Goal: Communication & Community: Answer question/provide support

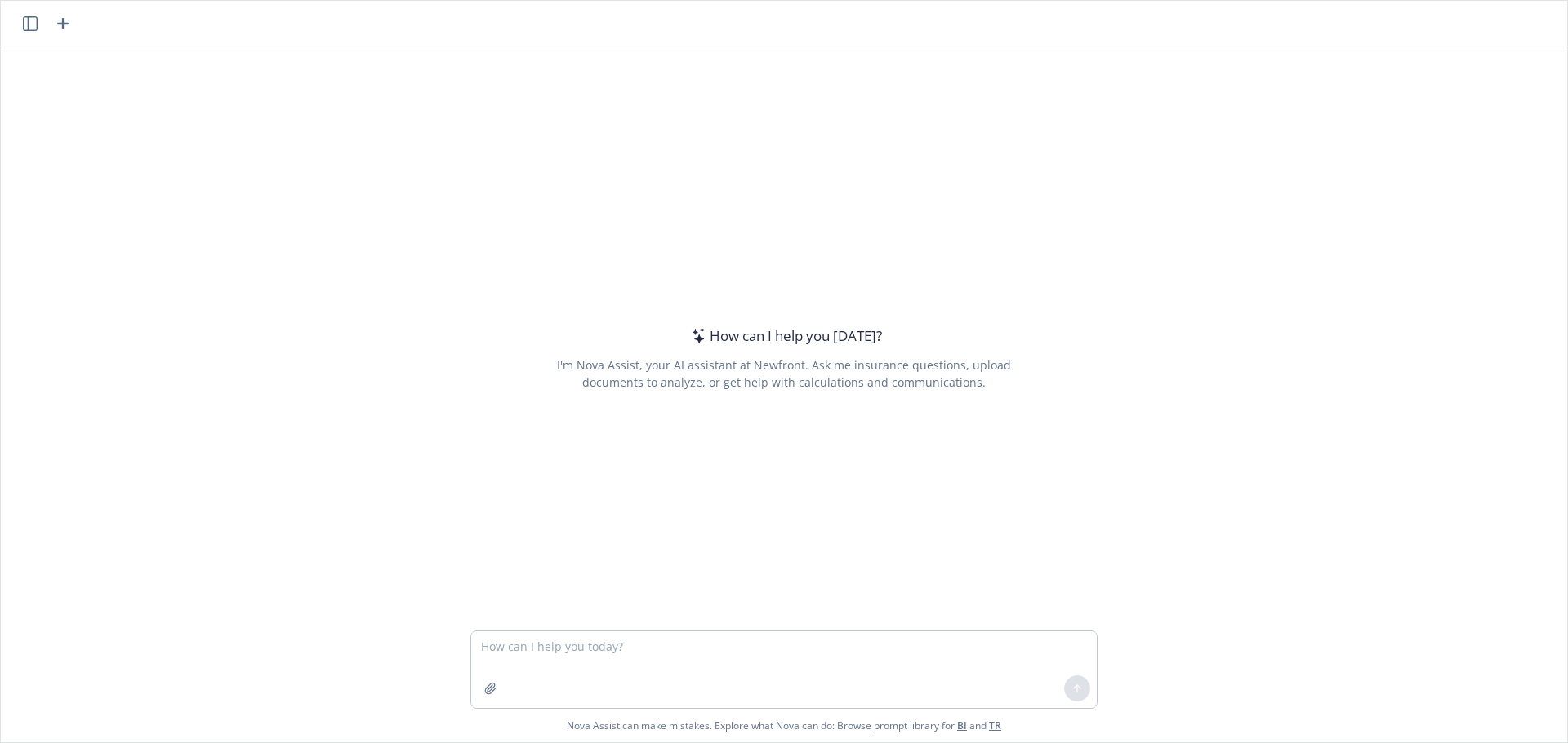
click at [625, 646] on textarea at bounding box center [784, 670] width 626 height 77
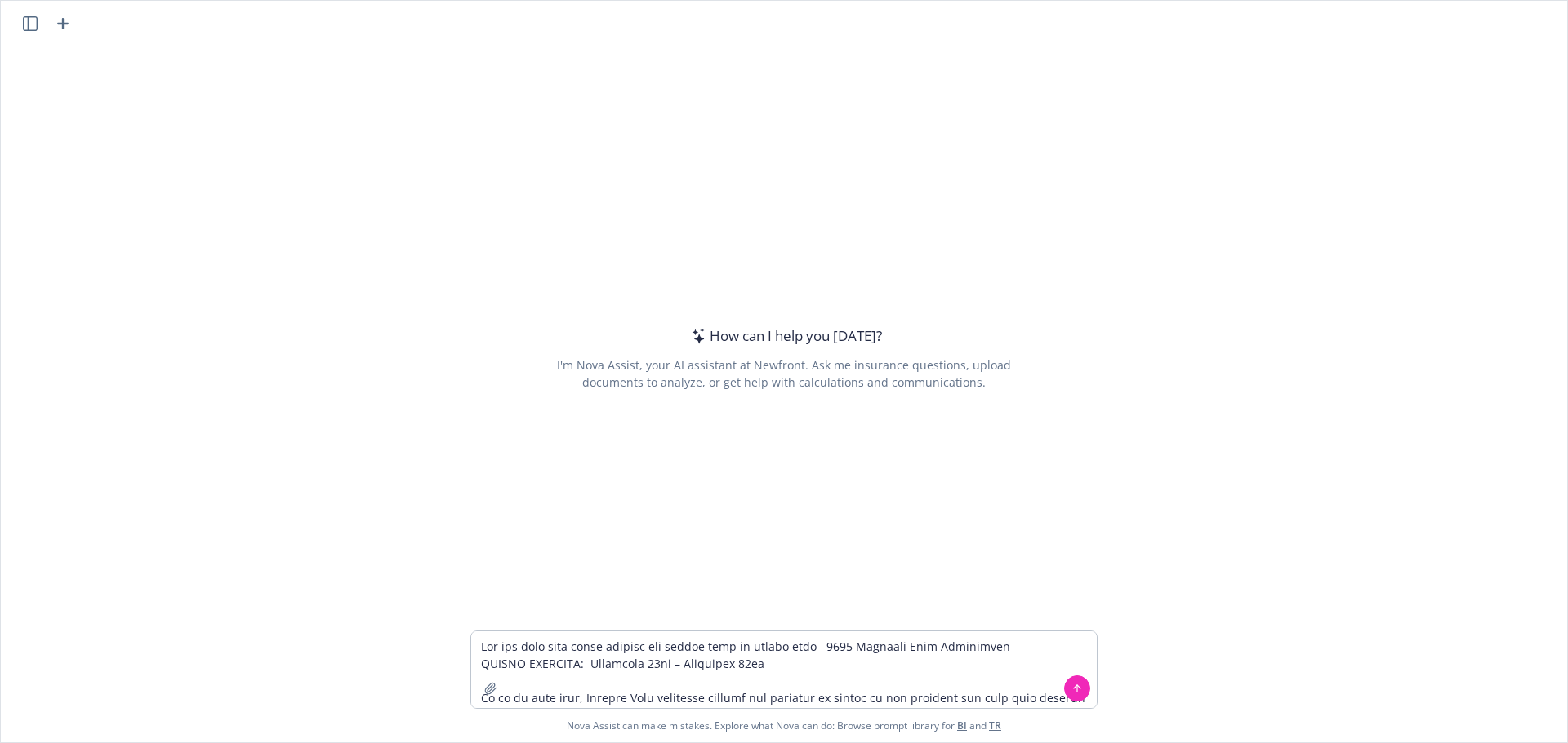
scroll to position [562, 0]
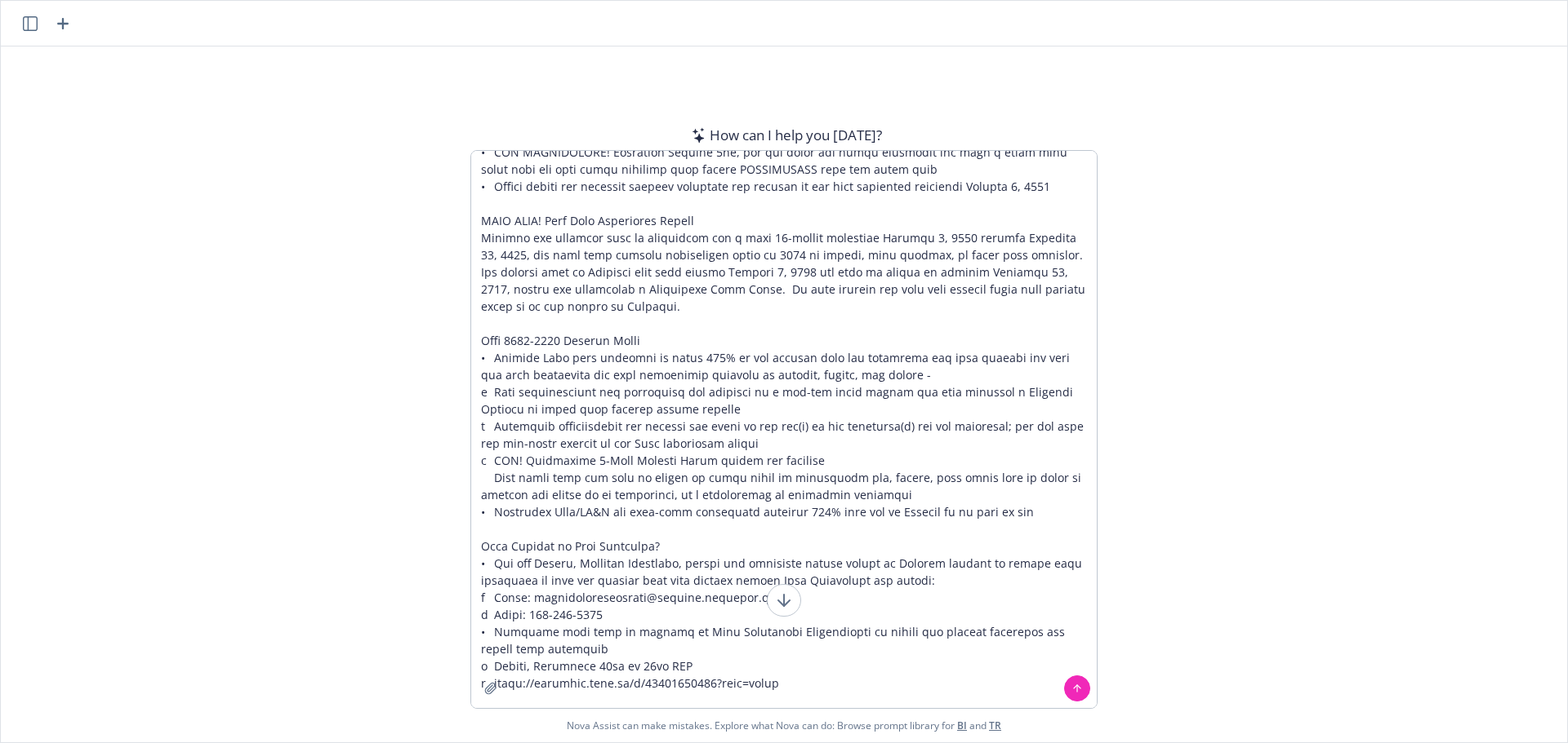
drag, startPoint x: 833, startPoint y: 266, endPoint x: 848, endPoint y: 81, distance: 185.6
click at [836, 79] on div "How can I help you today? I'm Nova Assist, your AI assistant at Newfront. Ask m…" at bounding box center [784, 394] width 1566 height 696
drag, startPoint x: 789, startPoint y: 654, endPoint x: 506, endPoint y: 137, distance: 589.4
click at [404, 54] on div "How can I help you today? I'm Nova Assist, your AI assistant at Newfront. Ask m…" at bounding box center [784, 394] width 1566 height 696
click at [534, 166] on textarea at bounding box center [784, 430] width 626 height 557
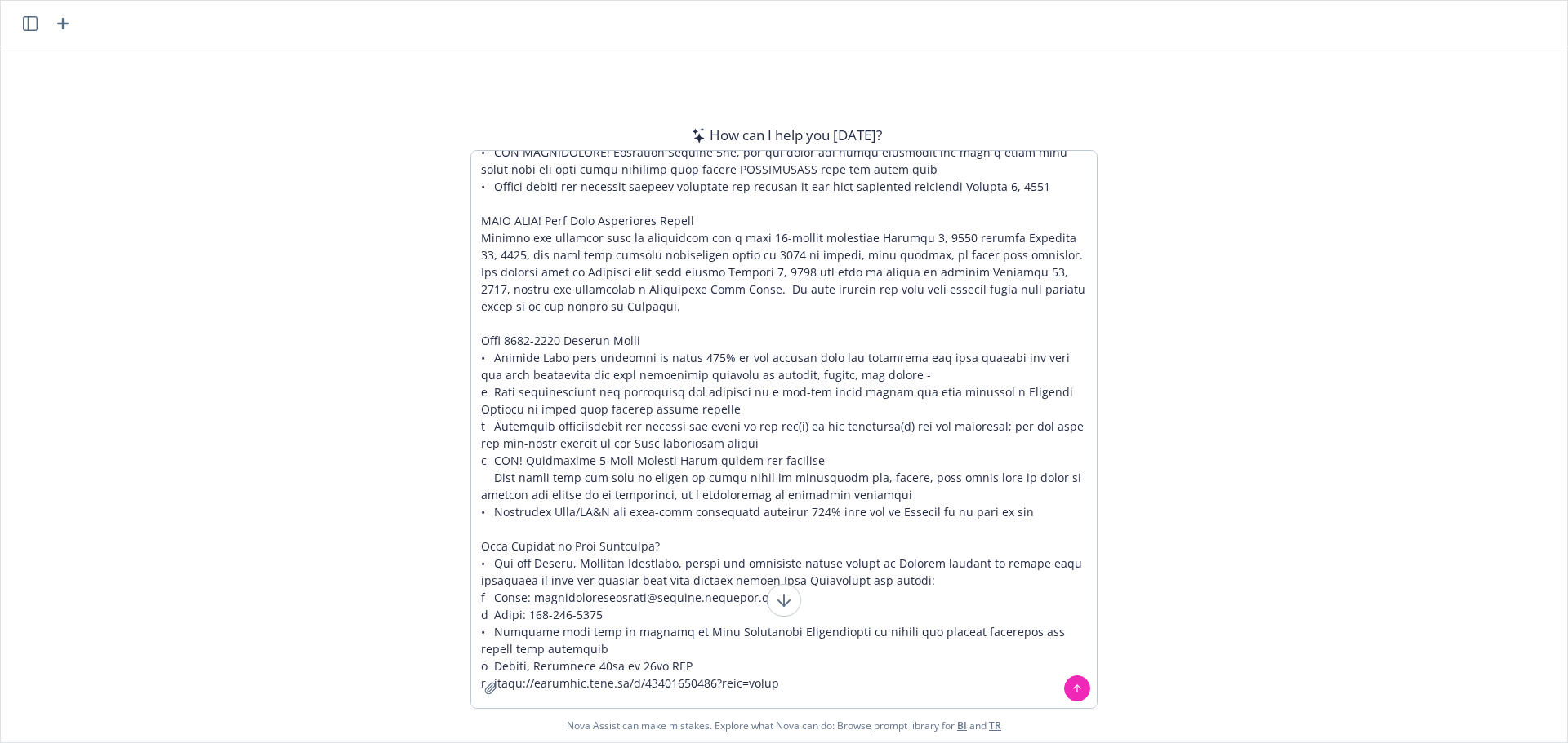
type textarea "Can you make this email concise and simple with an upbeat tone 2025 Benefits Op…"
click at [1071, 689] on icon at bounding box center [1076, 689] width 12 height 12
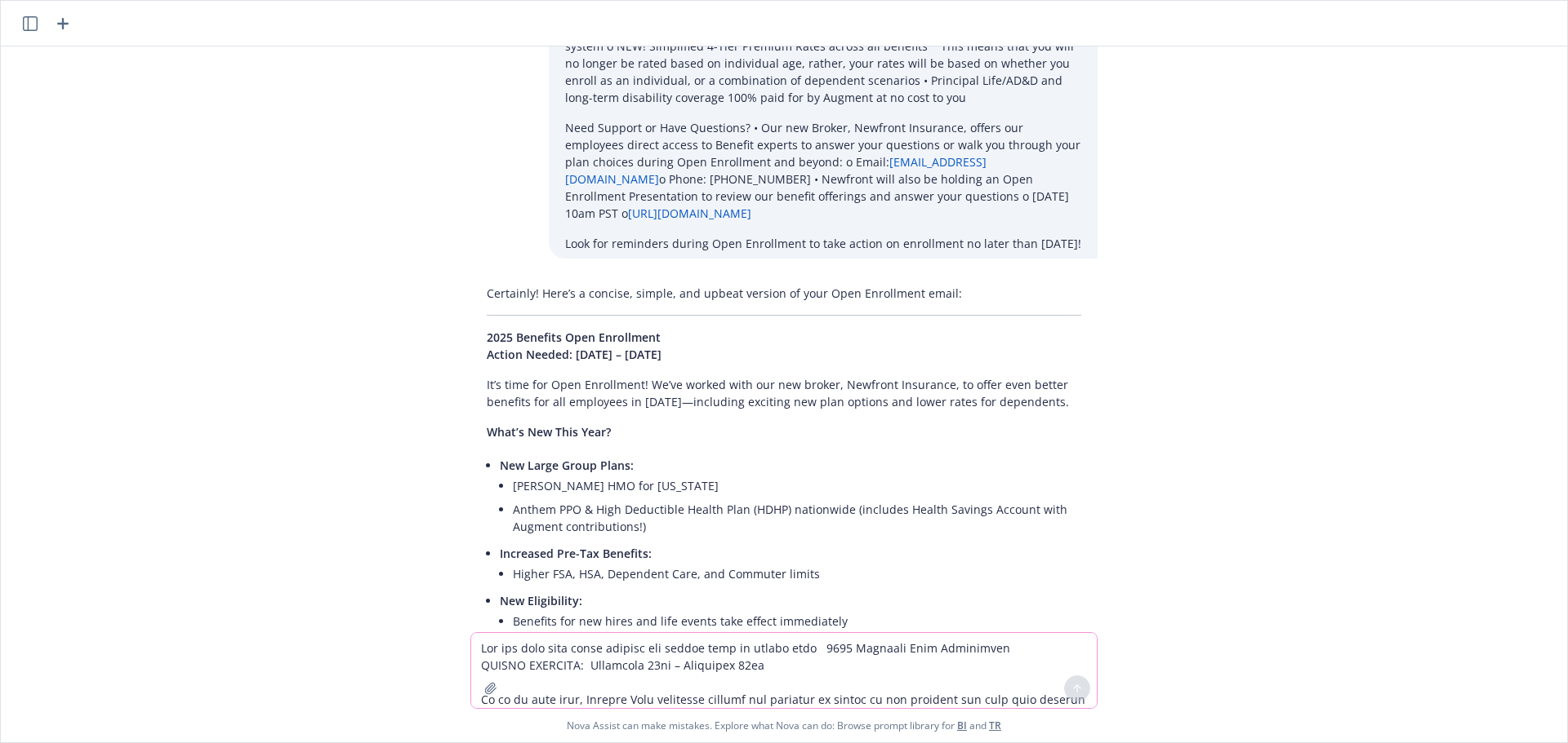
scroll to position [726, 0]
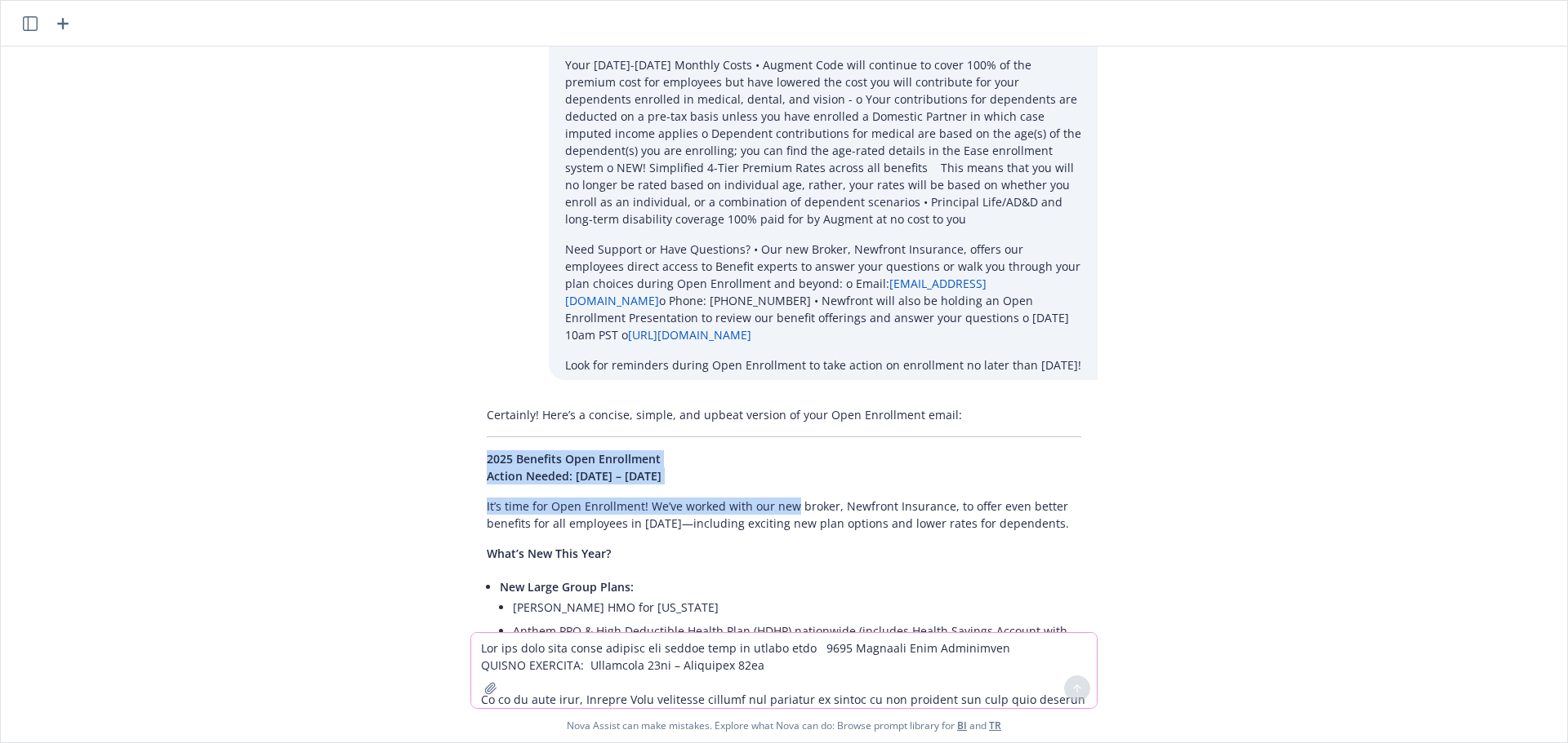
drag, startPoint x: 473, startPoint y: 440, endPoint x: 781, endPoint y: 499, distance: 313.6
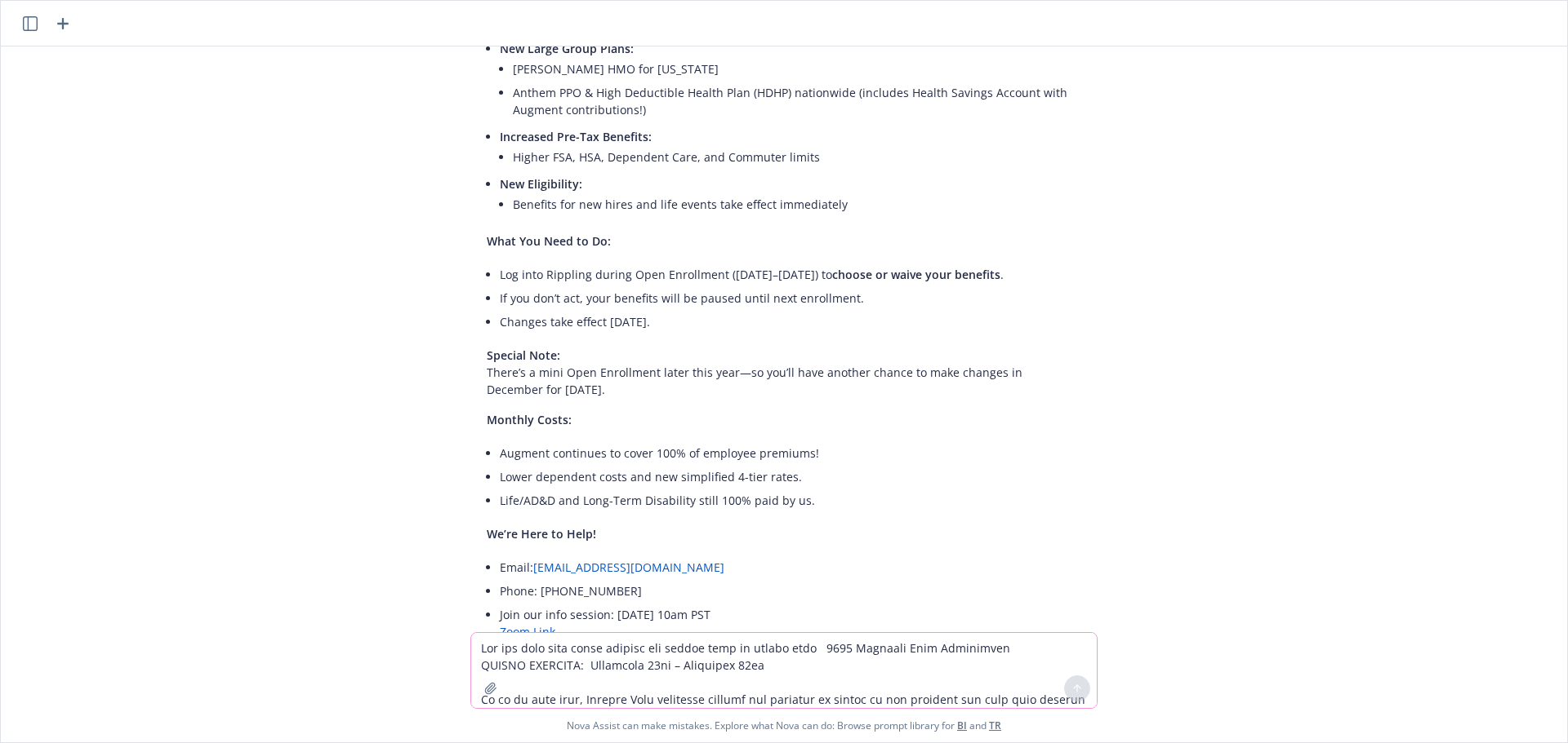
scroll to position [1379, 0]
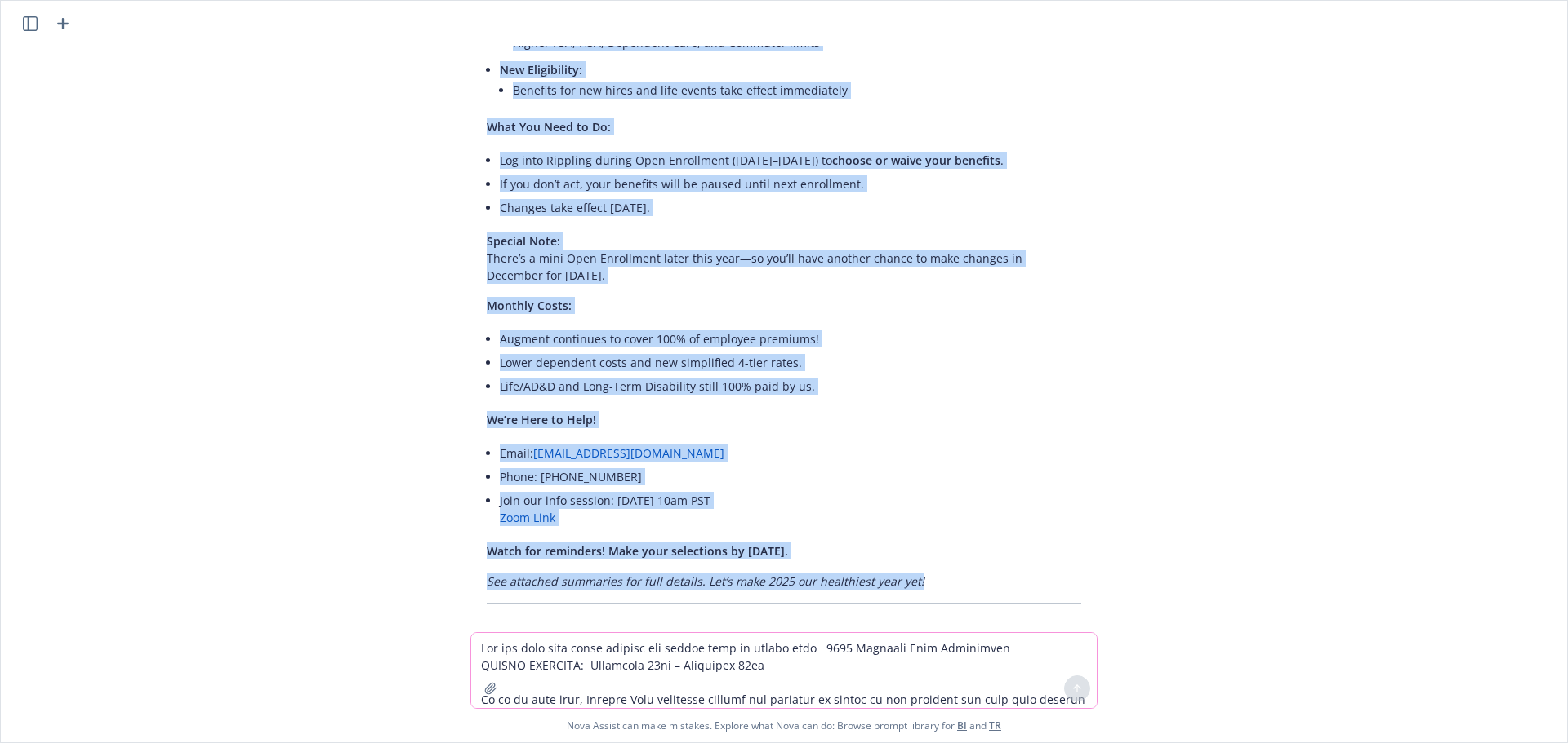
click at [932, 573] on p "See attached summaries for full details. Let’s make 2025 our healthiest year ye…" at bounding box center [784, 581] width 595 height 17
copy div "2025 Benefits Open Enrollment Action Needed: September 16 – September 20 It’s t…"
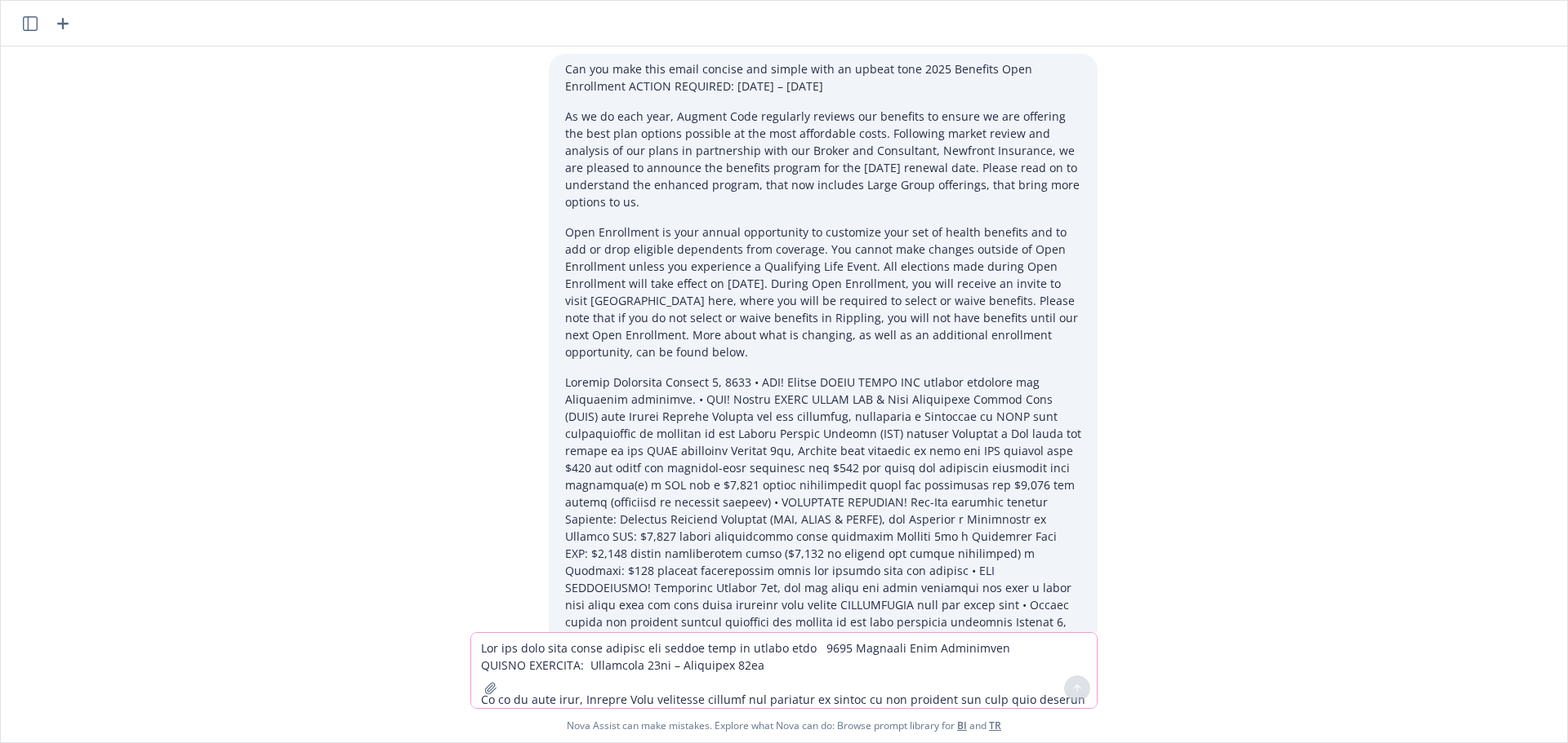
scroll to position [0, 0]
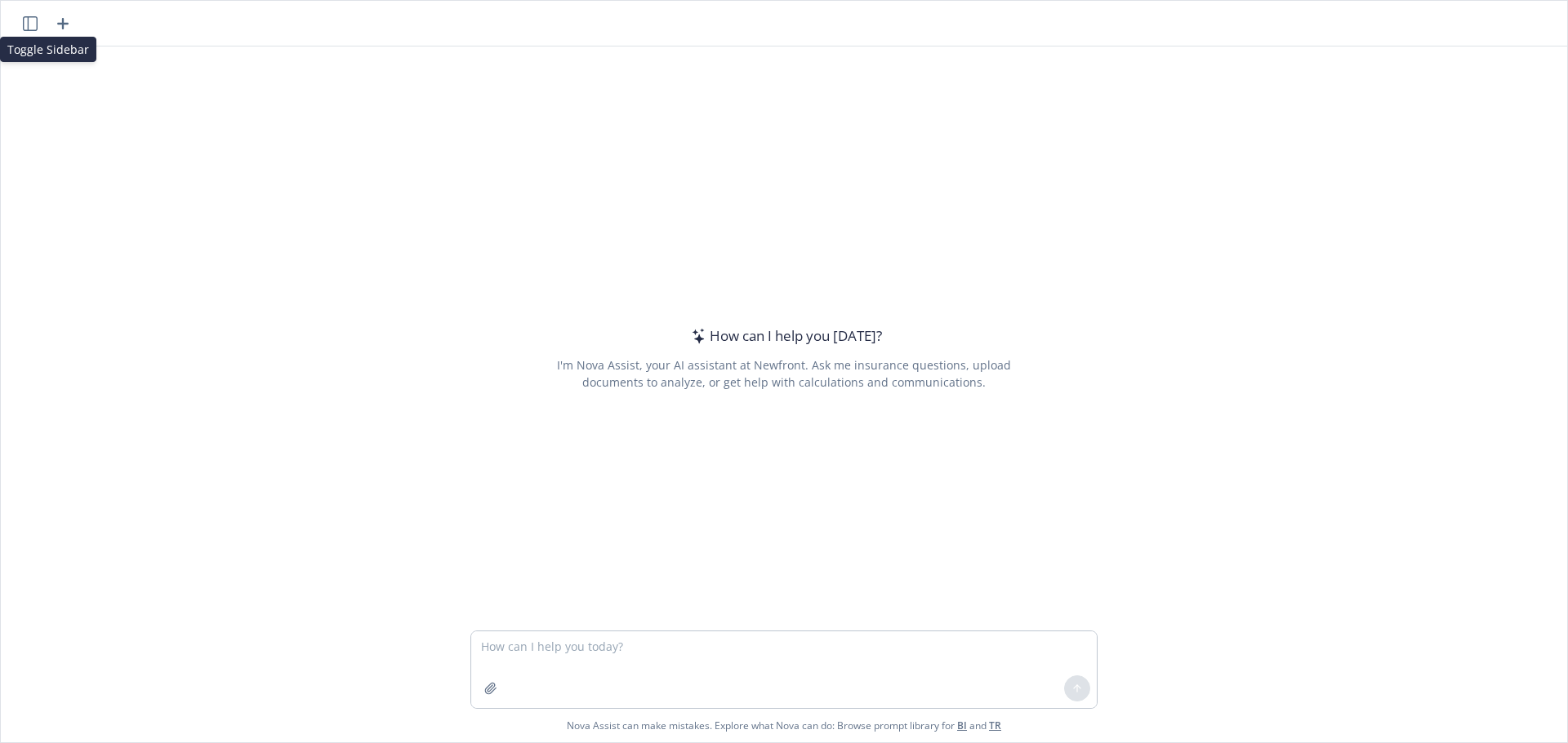
click at [37, 27] on button "button" at bounding box center [30, 24] width 20 height 20
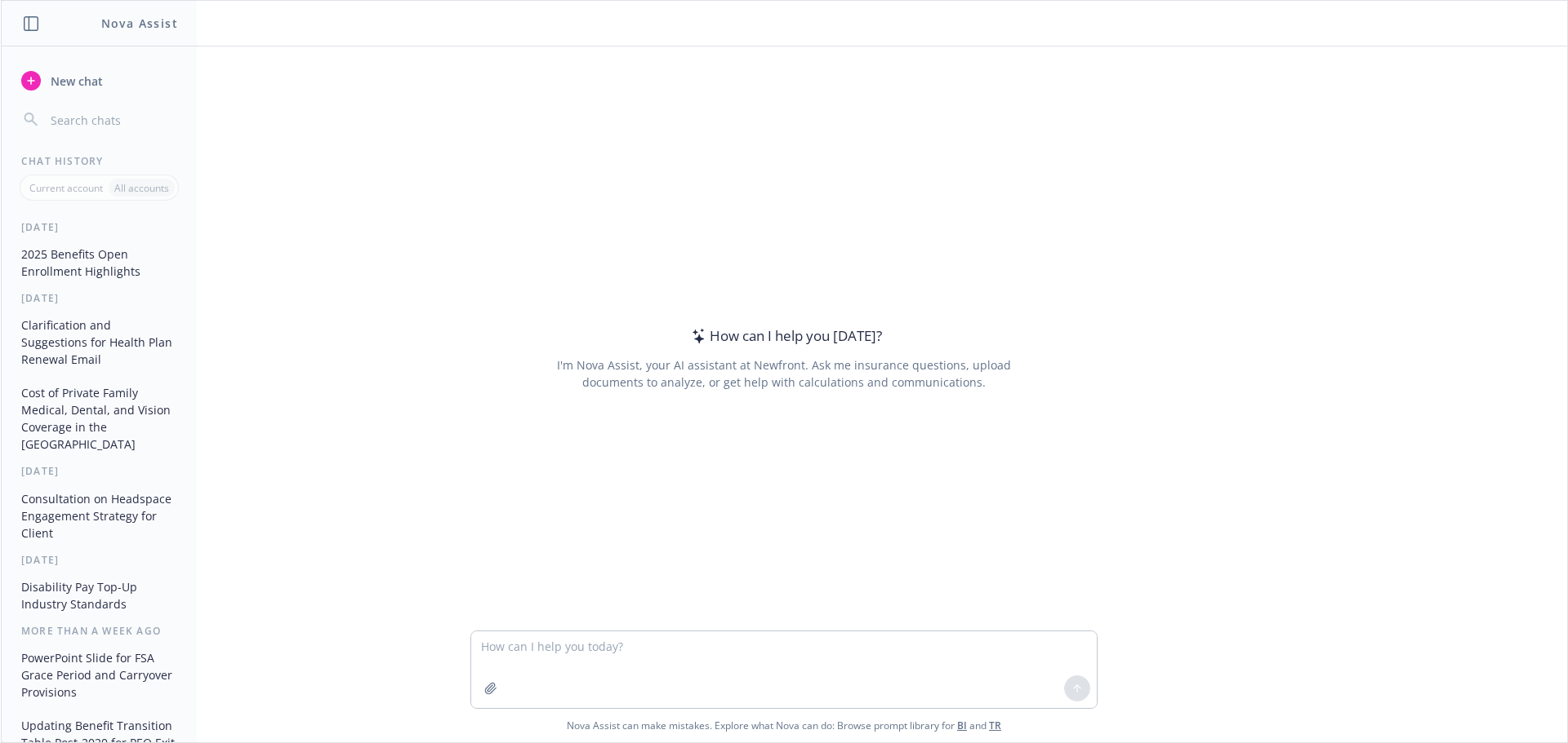
click at [61, 266] on button "2025 Benefits Open Enrollment Highlights" at bounding box center [100, 263] width 169 height 44
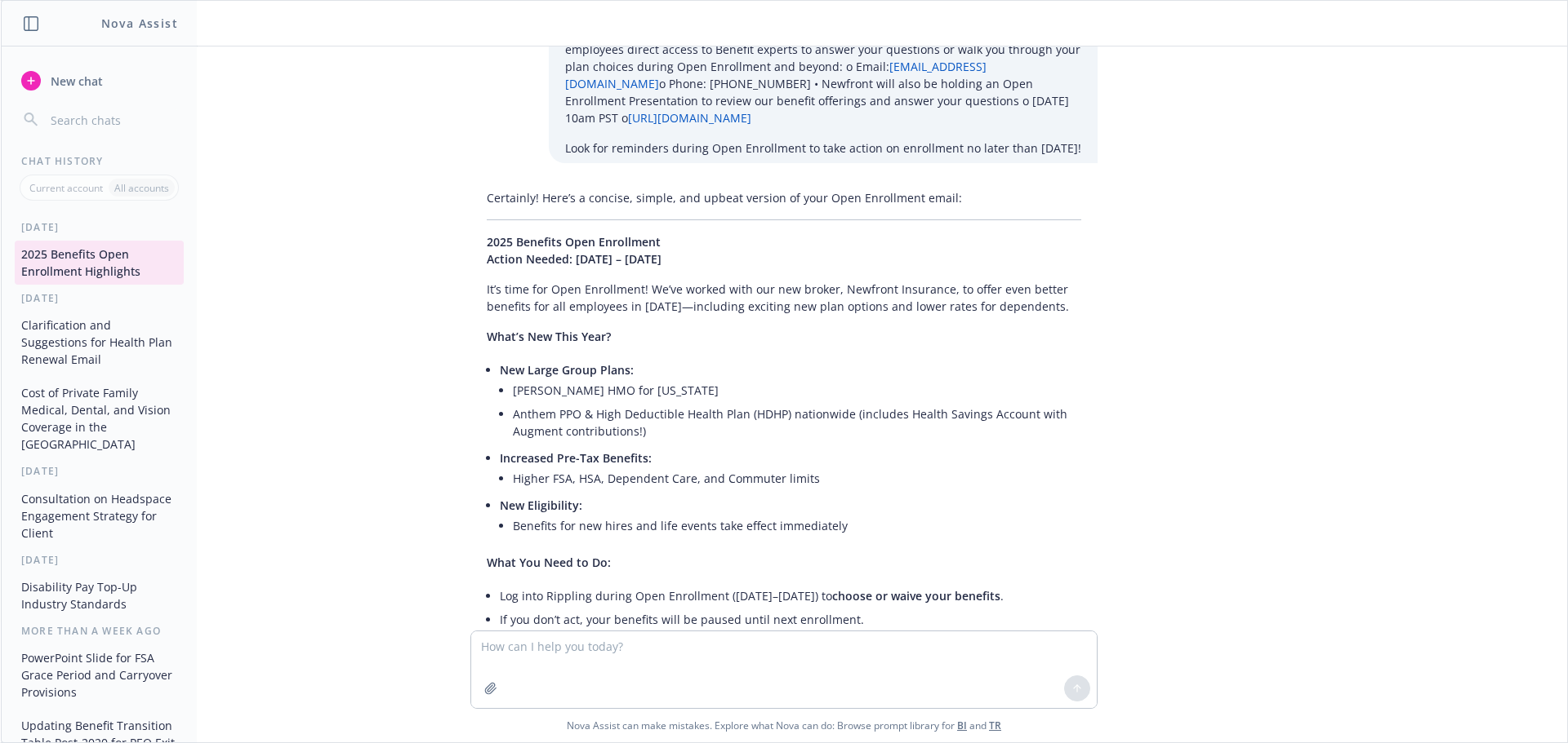
scroll to position [973, 0]
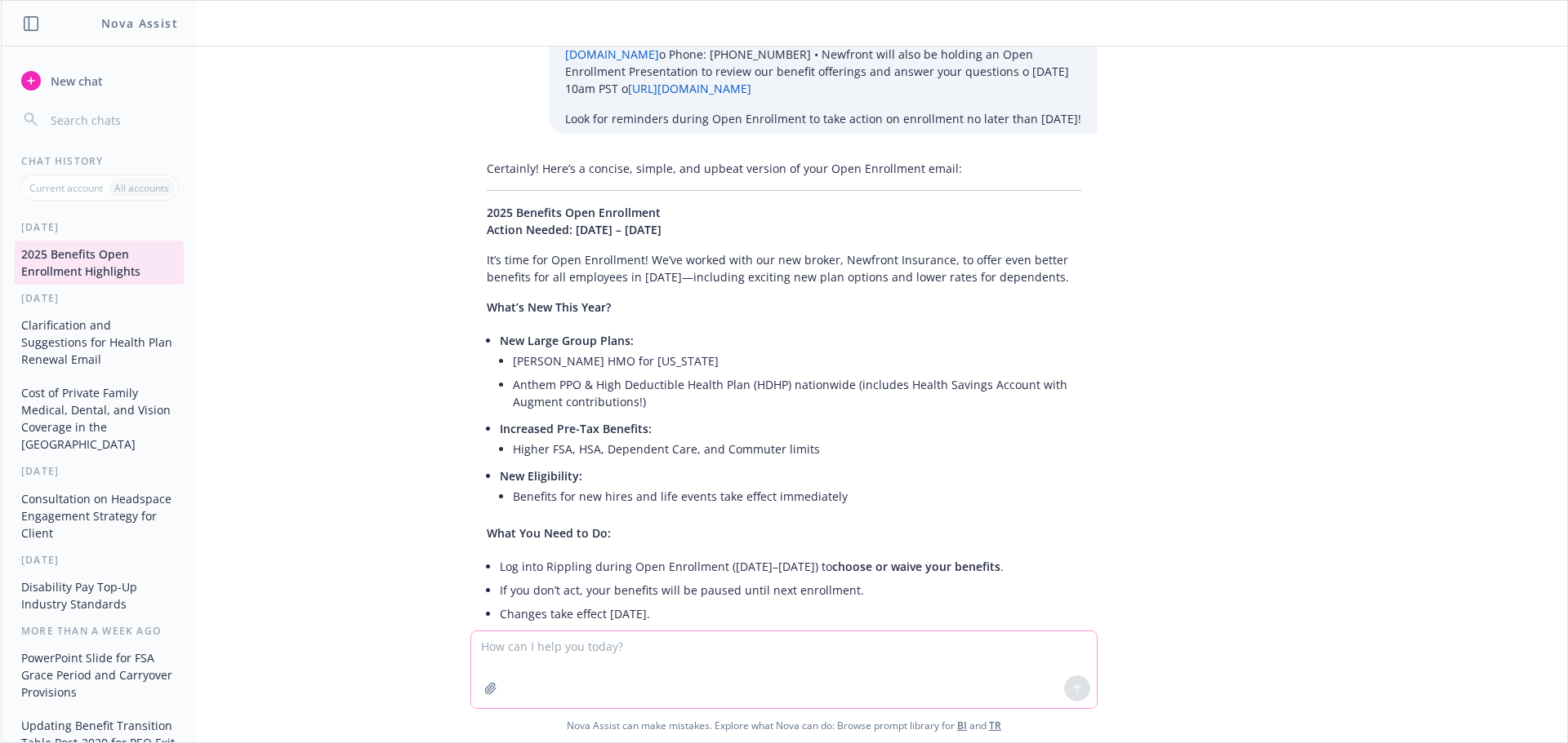
click at [686, 645] on textarea at bounding box center [784, 670] width 626 height 77
click at [1001, 644] on textarea "Can we change this sentence to reviewed and ensured competitiveness tone rather…" at bounding box center [784, 670] width 626 height 77
paste textarea "We’ve worked with our new broker, Newfront Insurance, to offer even better bene…"
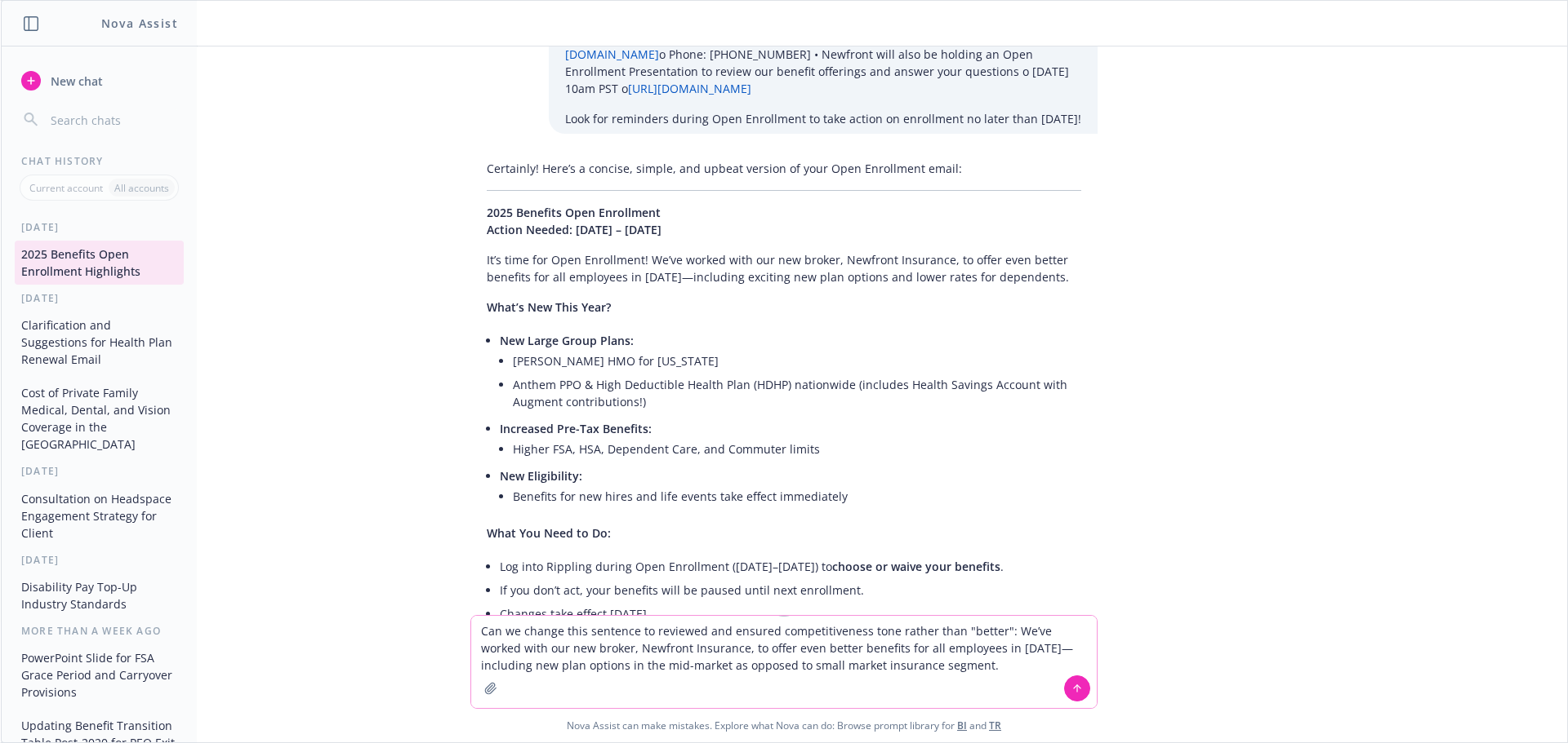
type textarea "Can we change this sentence to reviewed and ensured competitiveness tone rather…"
click at [1070, 695] on button at bounding box center [1076, 688] width 26 height 26
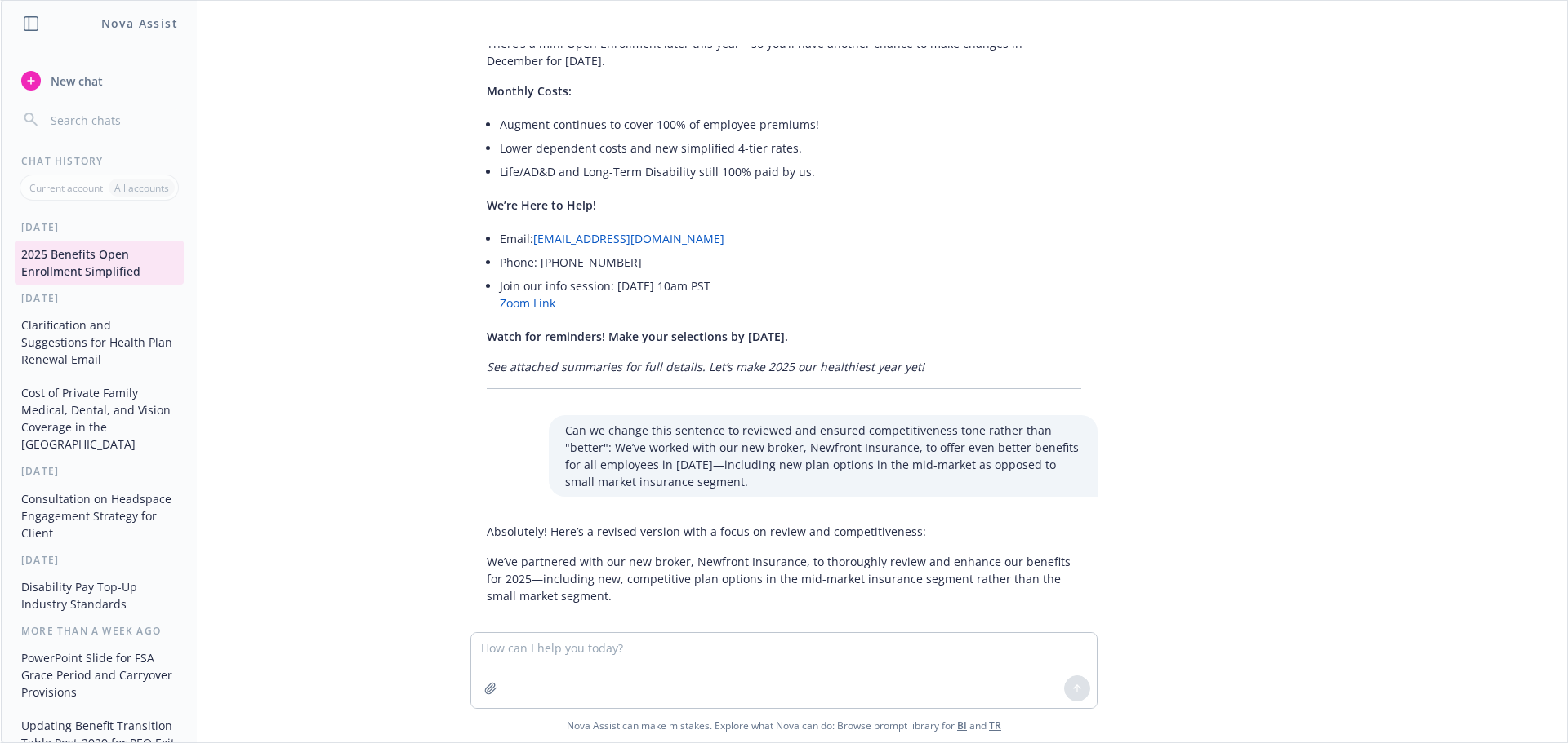
scroll to position [1595, 0]
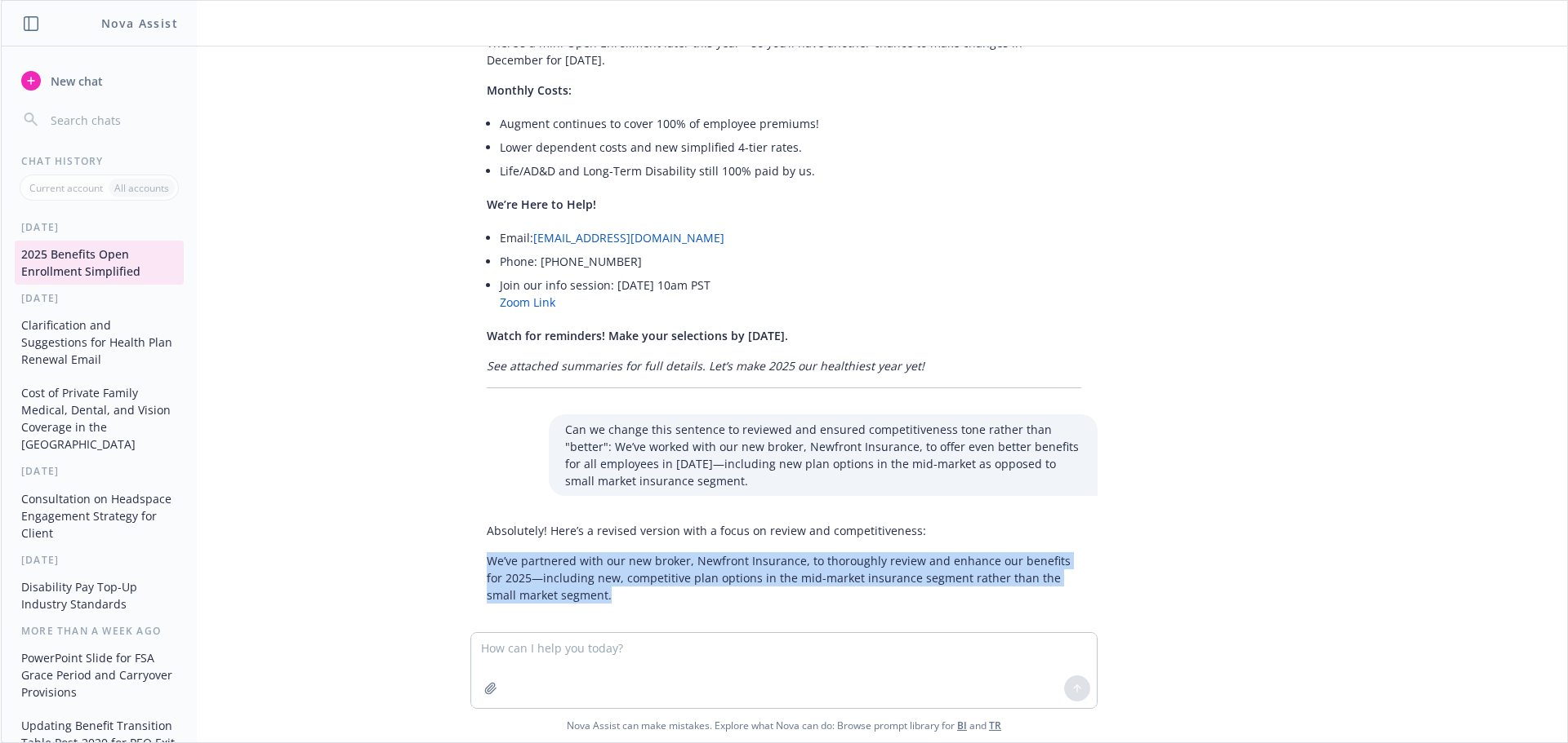
drag, startPoint x: 606, startPoint y: 577, endPoint x: 468, endPoint y: 549, distance: 140.8
click at [470, 549] on div "Absolutely! Here’s a revised version with a focus on review and competitiveness…" at bounding box center [784, 563] width 627 height 94
copy p "We’ve partnered with our new broker, Newfront Insurance, to thoroughly review a…"
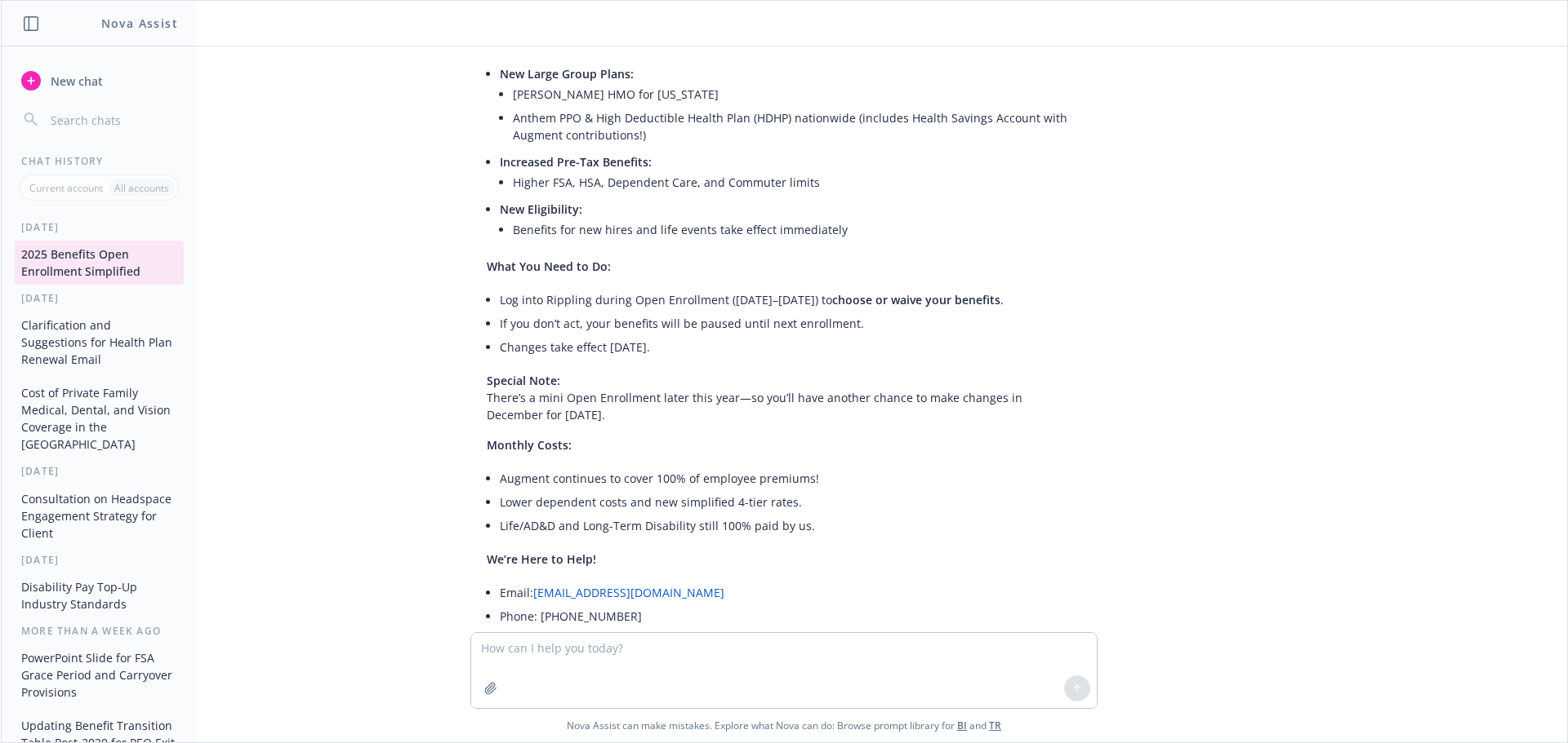
scroll to position [1268, 0]
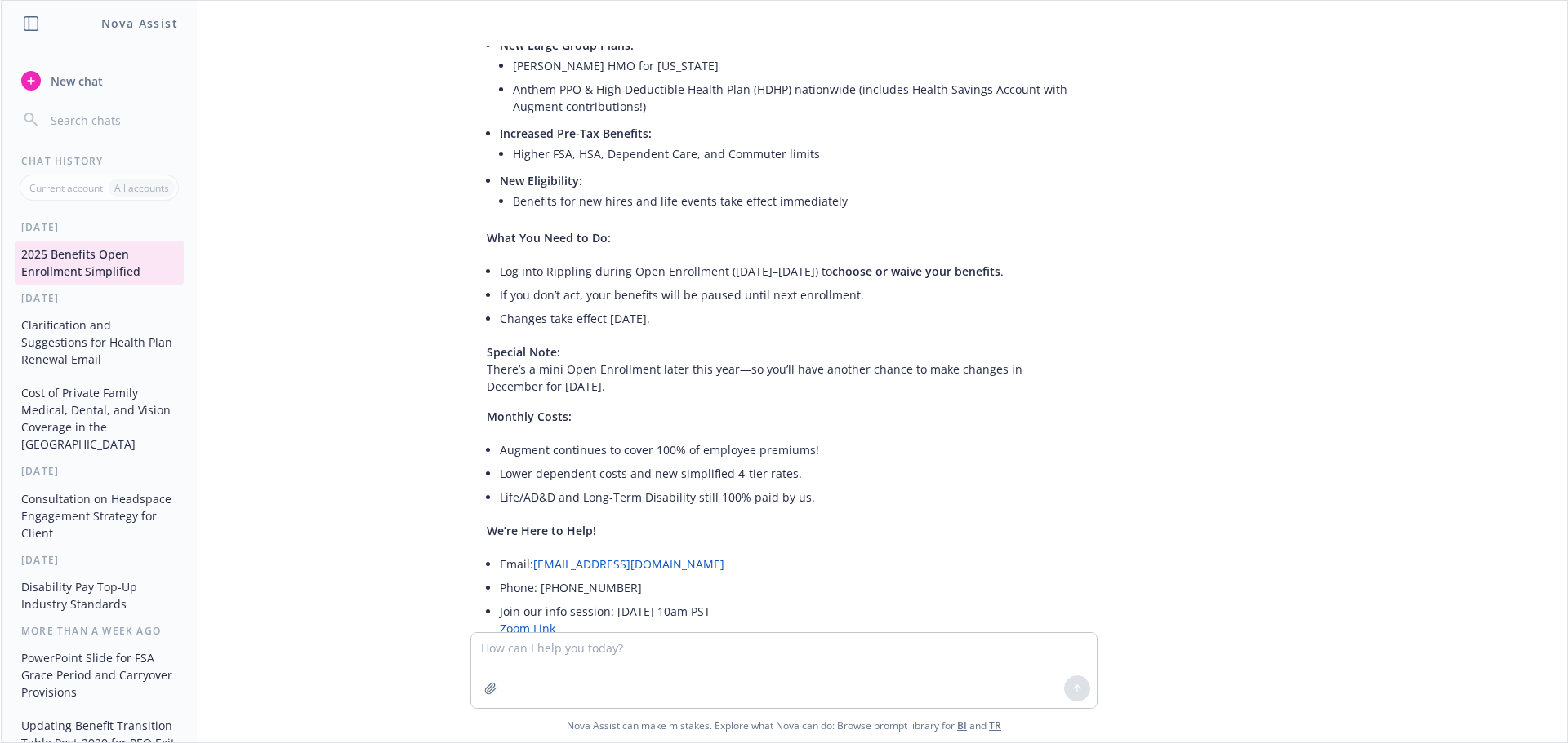
click at [1087, 412] on div "Certainly! Here’s a concise, simple, and upbeat version of your Open Enrollment…" at bounding box center [784, 289] width 654 height 863
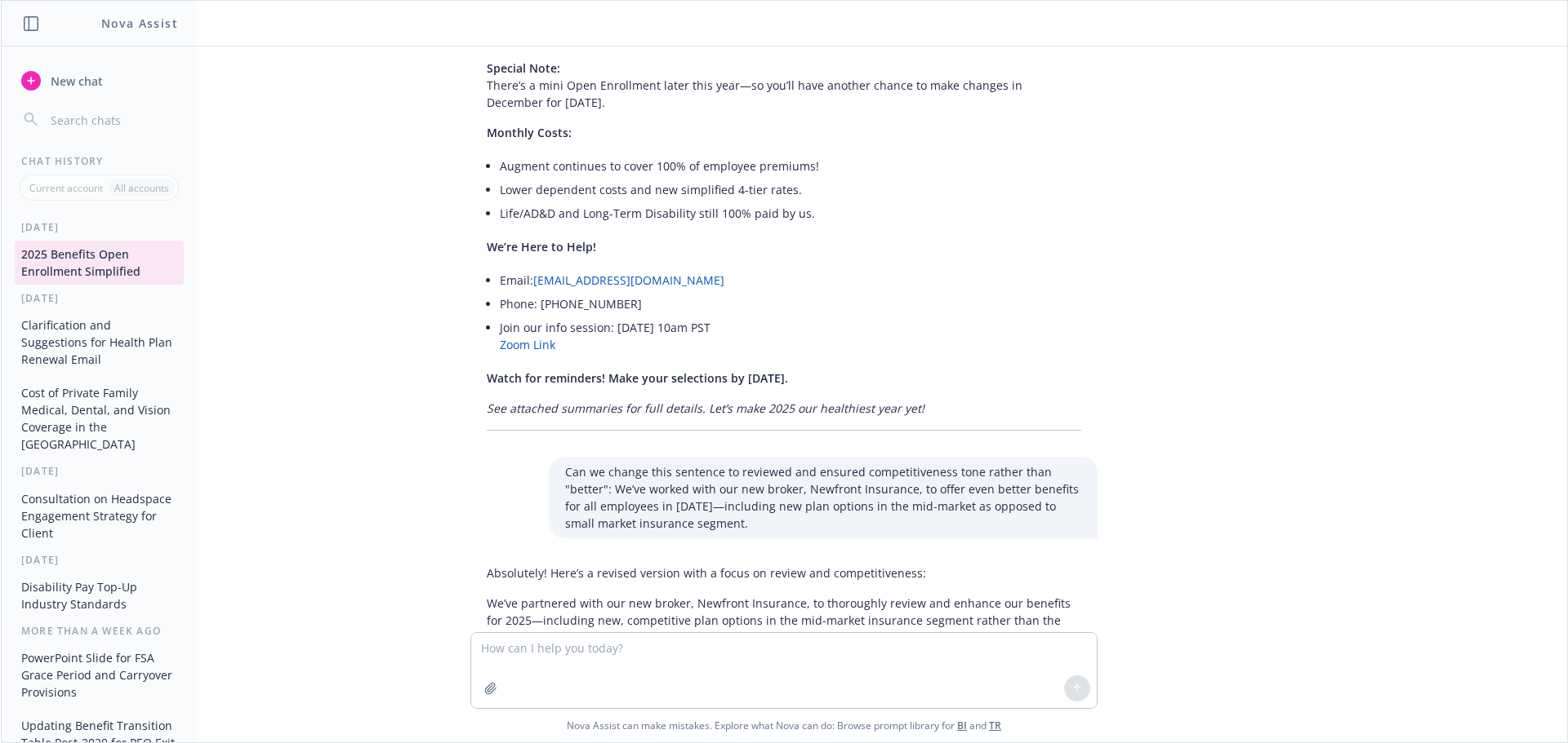
scroll to position [1595, 0]
